Goal: Information Seeking & Learning: Learn about a topic

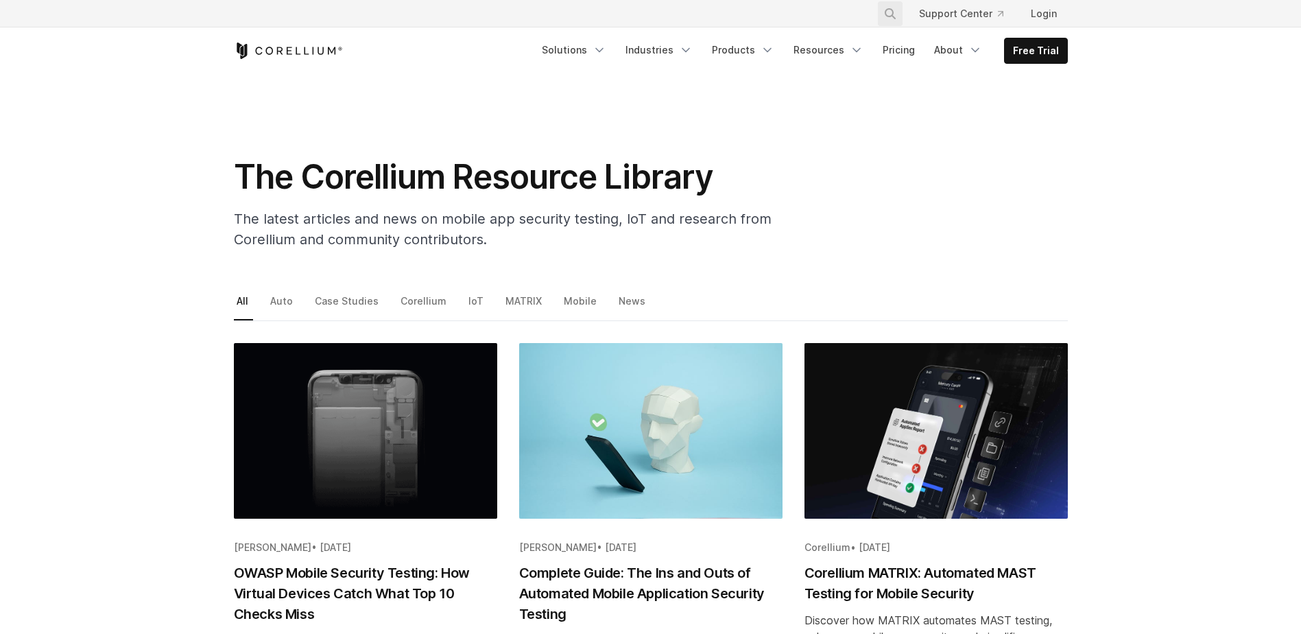
click at [893, 16] on icon "Search" at bounding box center [890, 13] width 11 height 11
click at [835, 15] on input "Search our site..." at bounding box center [819, 13] width 111 height 21
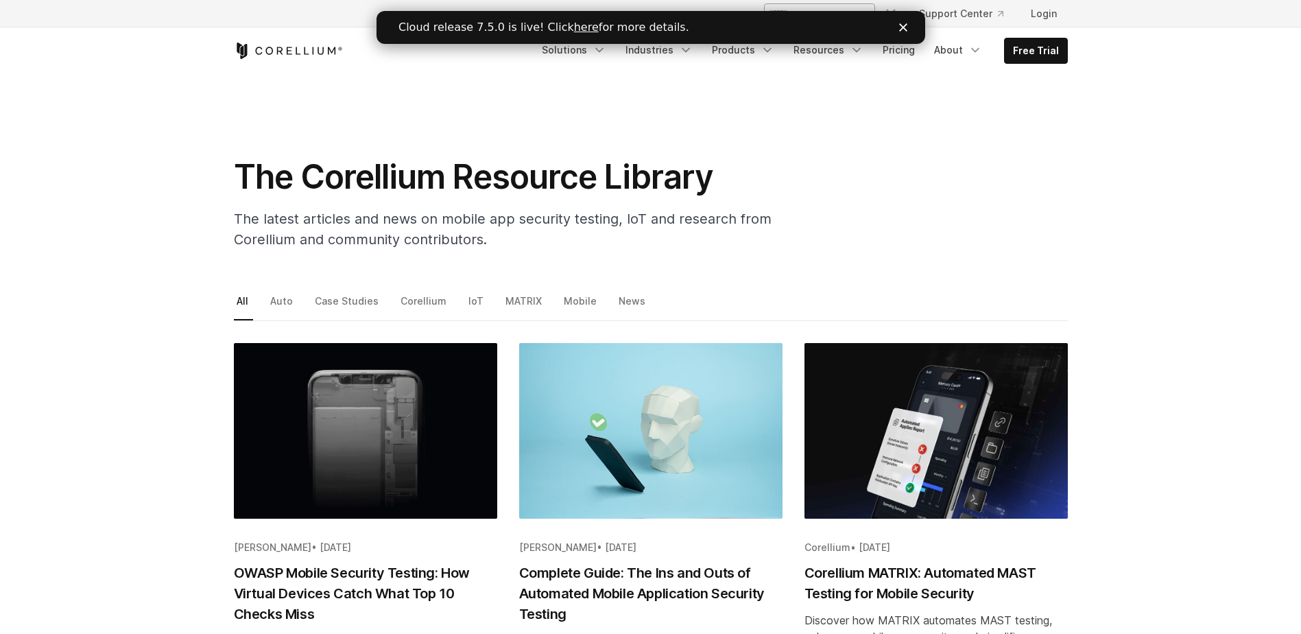
click at [904, 27] on icon "Close" at bounding box center [903, 27] width 8 height 8
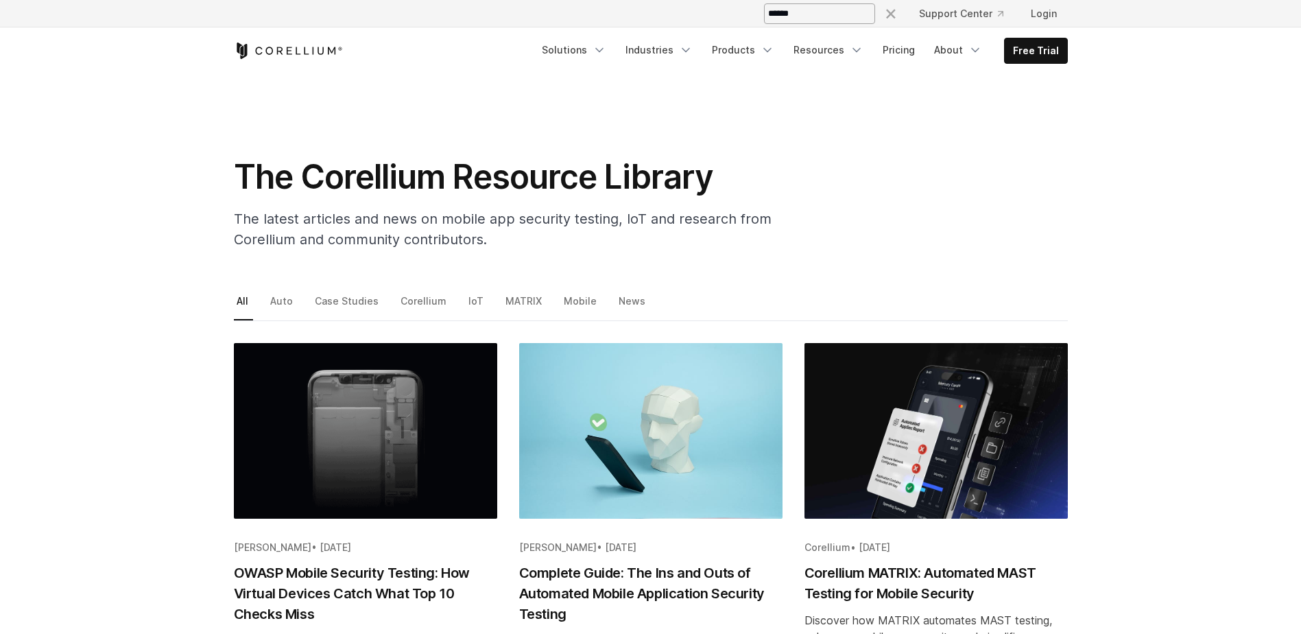
click at [801, 11] on input "Search our site..." at bounding box center [819, 13] width 111 height 21
type input "**********"
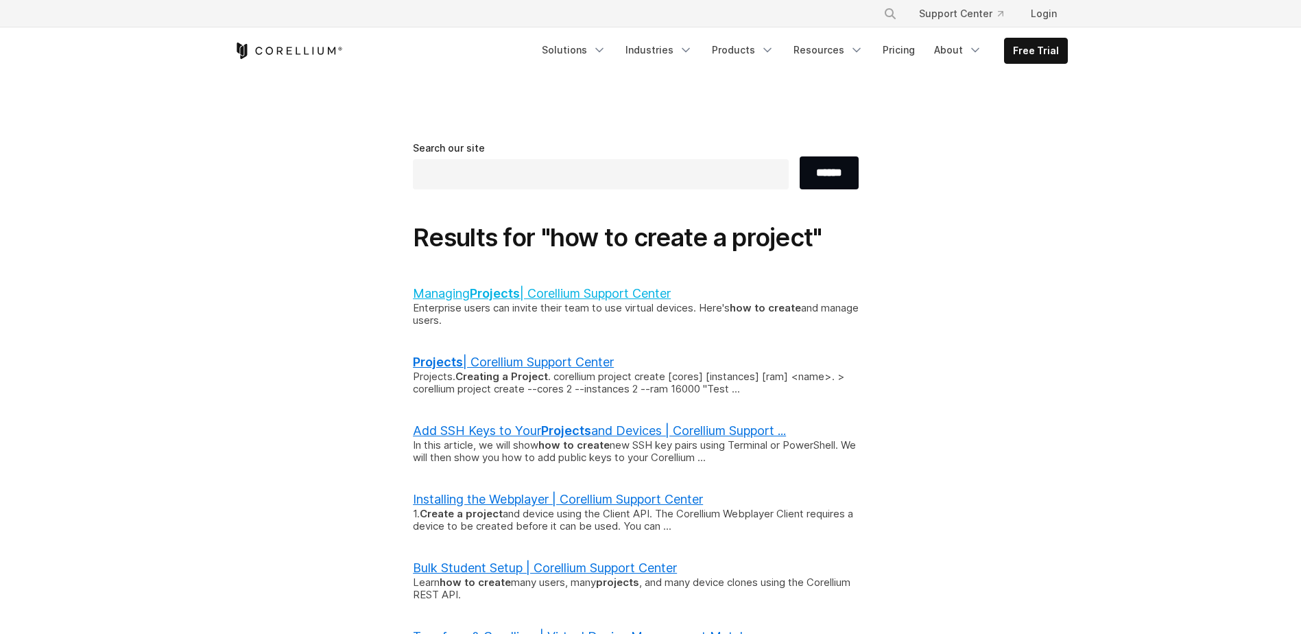
click at [520, 293] on b "Projects" at bounding box center [495, 293] width 50 height 14
